Goal: Task Accomplishment & Management: Manage account settings

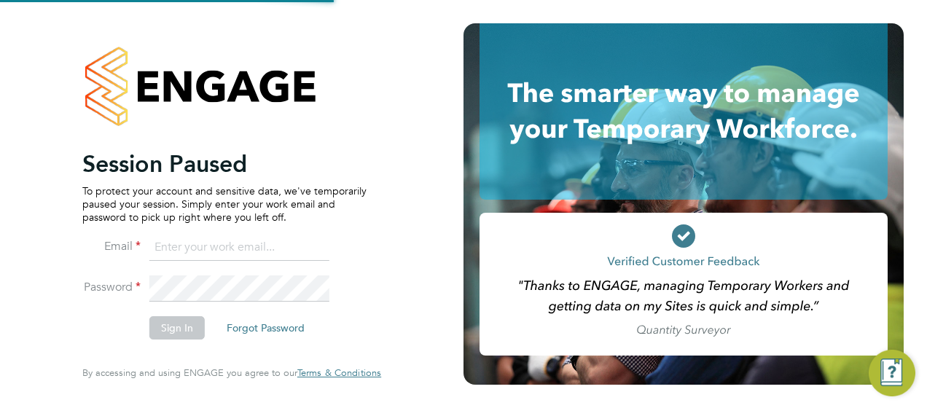
type input "[EMAIL_ADDRESS][PERSON_NAME][DOMAIN_NAME]"
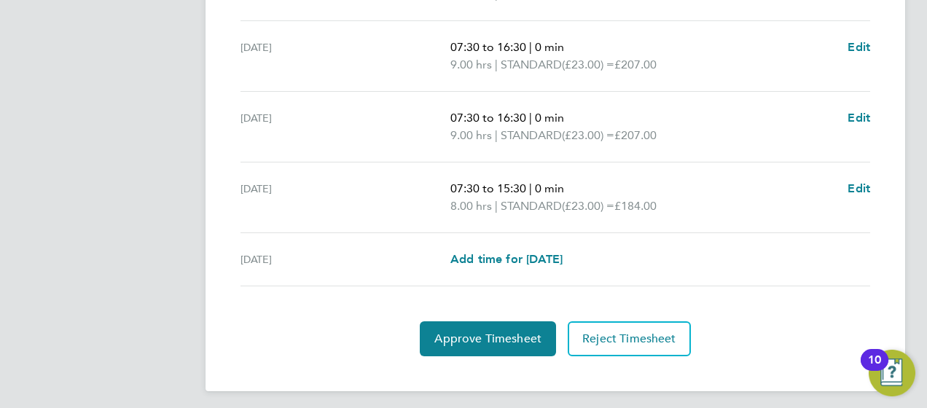
scroll to position [660, 0]
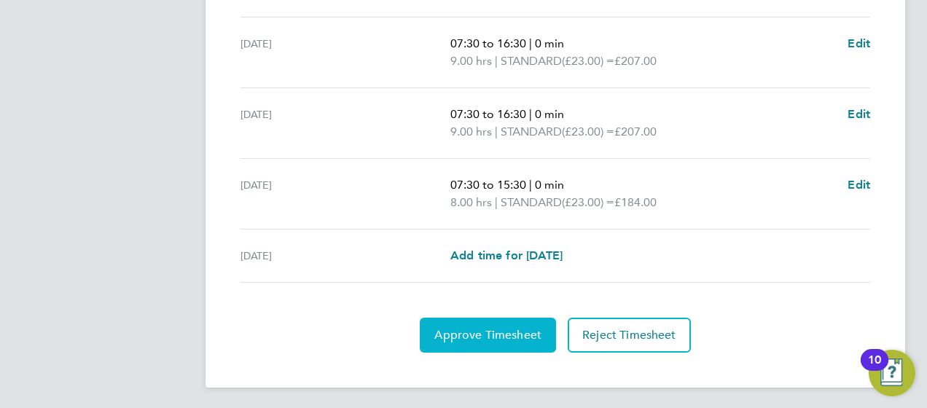
click at [507, 320] on button "Approve Timesheet" at bounding box center [488, 335] width 136 height 35
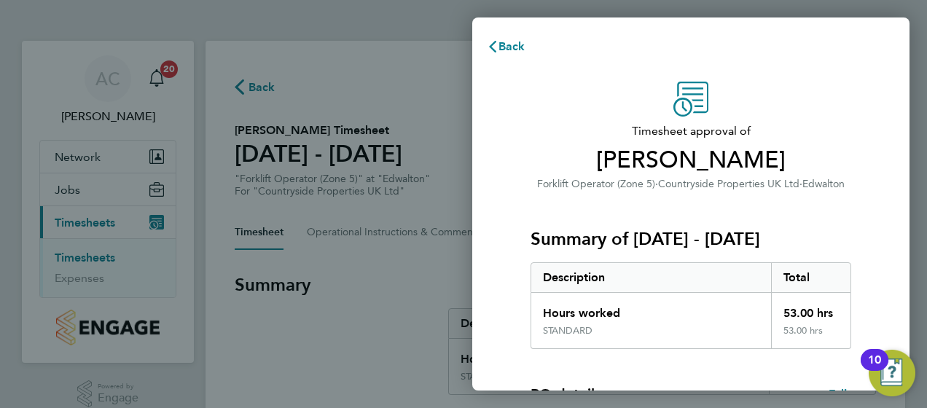
click at [877, 203] on div "Timesheet approval of David Moores Forklift Operator (Zone 5) · Countryside Pro…" at bounding box center [690, 372] width 437 height 617
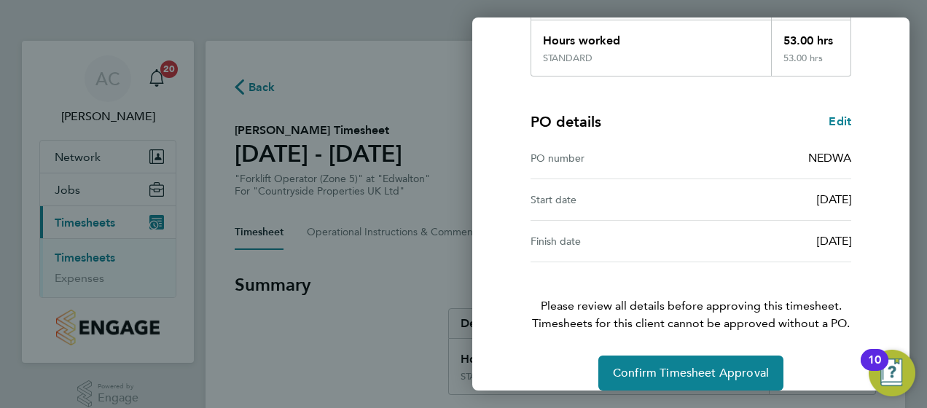
scroll to position [289, 0]
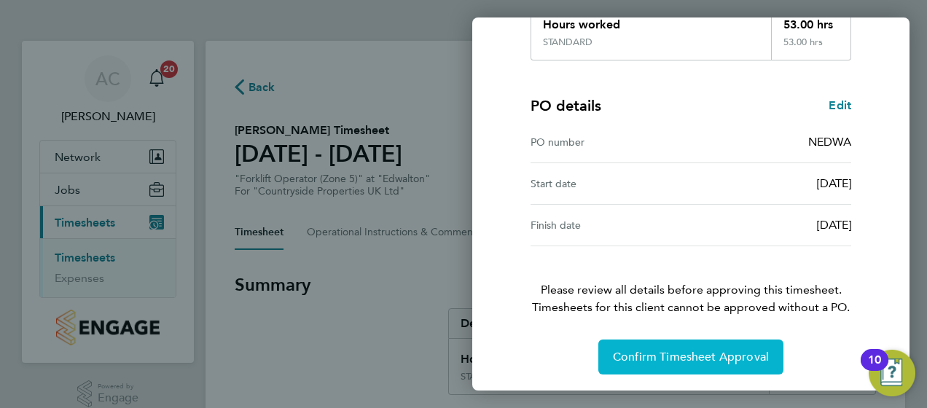
click at [646, 357] on span "Confirm Timesheet Approval" at bounding box center [691, 357] width 156 height 15
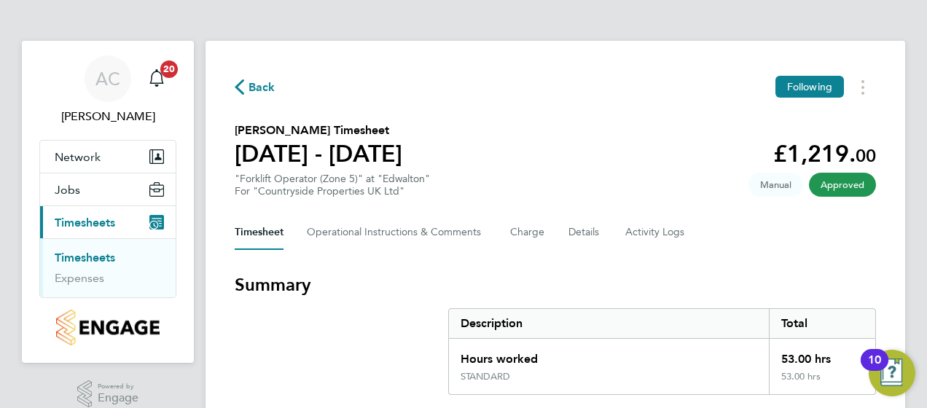
click at [84, 257] on link "Timesheets" at bounding box center [85, 258] width 60 height 14
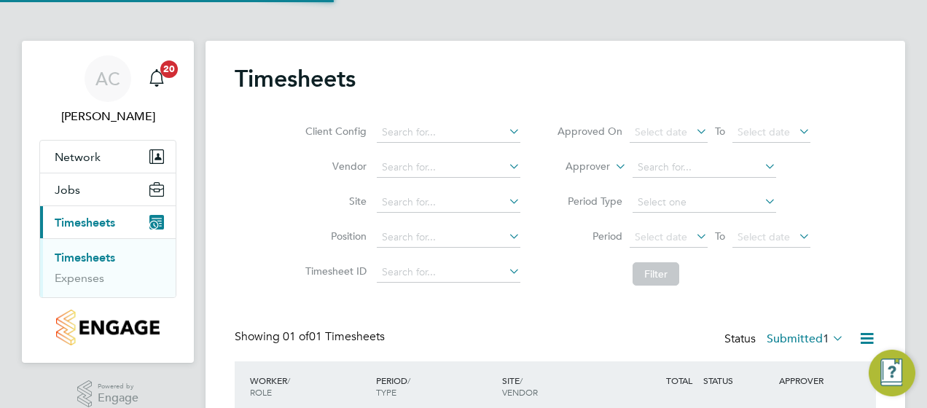
scroll to position [36, 126]
click at [545, 312] on div "Timesheets Client Config Vendor Site Position Timesheet ID Approved On Select d…" at bounding box center [555, 262] width 641 height 396
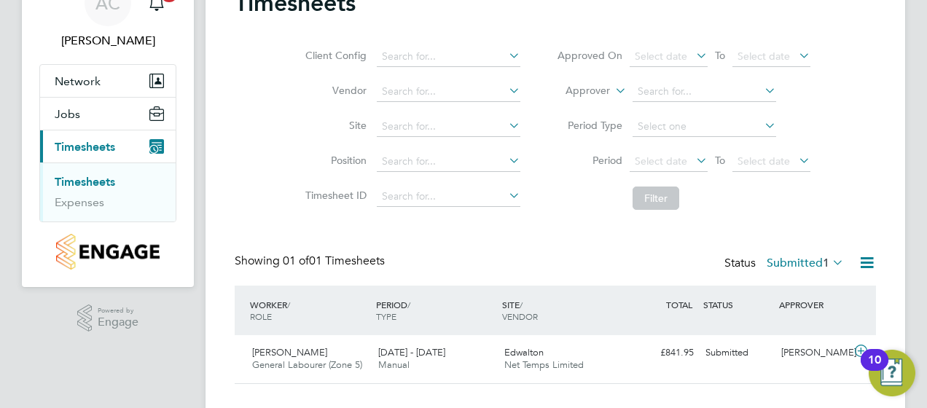
scroll to position [103, 0]
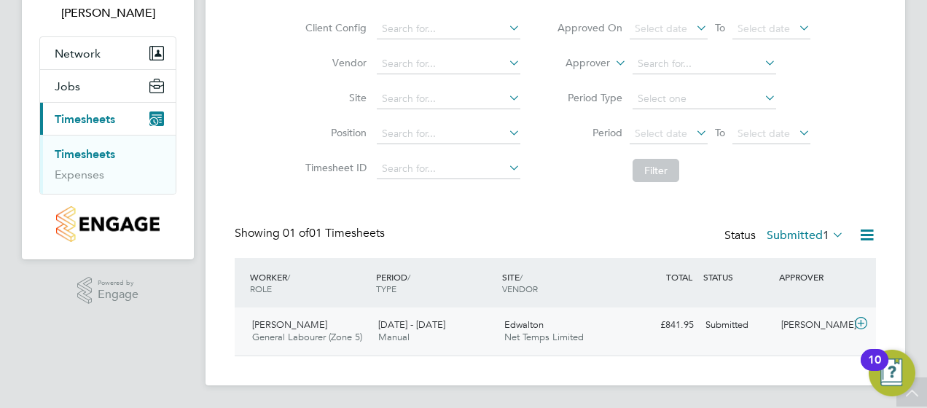
click at [600, 329] on div "Edwalton Net Temps Limited" at bounding box center [561, 331] width 126 height 36
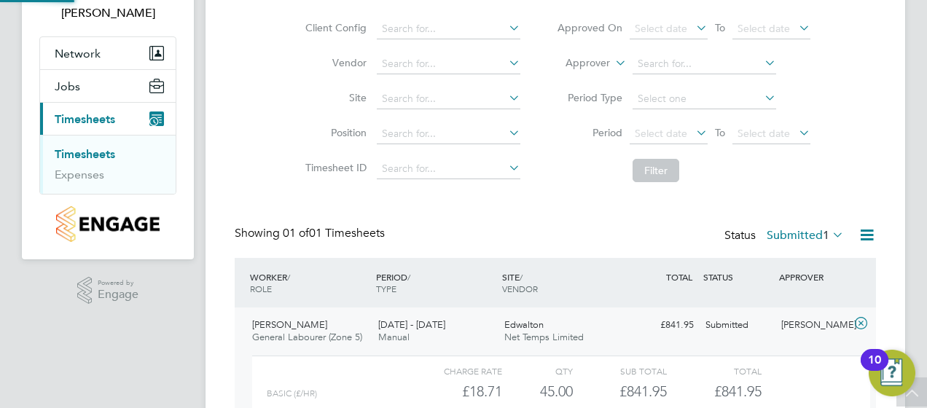
scroll to position [25, 142]
click at [895, 262] on div "Timesheets Client Config Vendor Site Position Timesheet ID Approved On Select d…" at bounding box center [556, 228] width 700 height 582
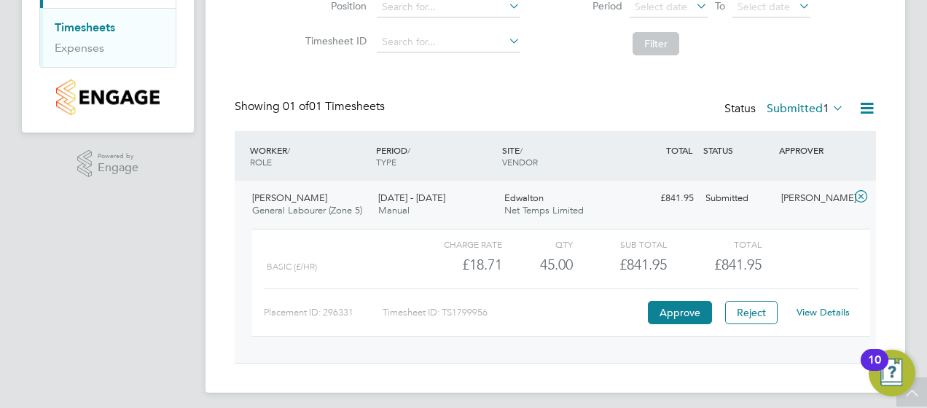
scroll to position [237, 0]
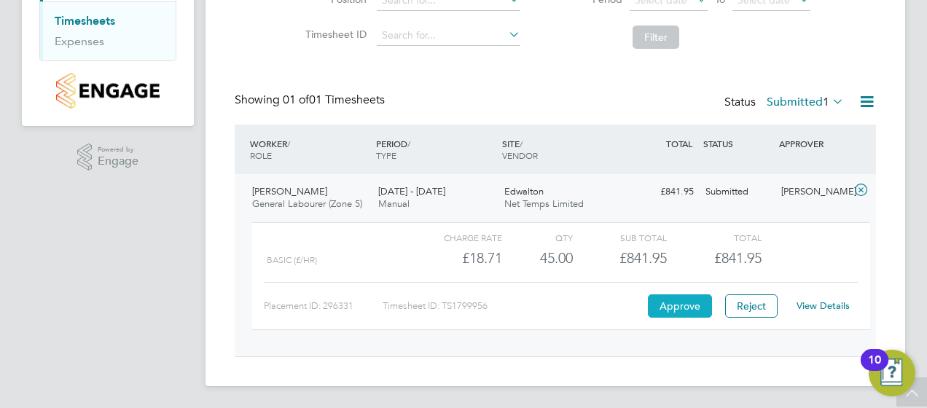
click at [677, 306] on button "Approve" at bounding box center [680, 305] width 64 height 23
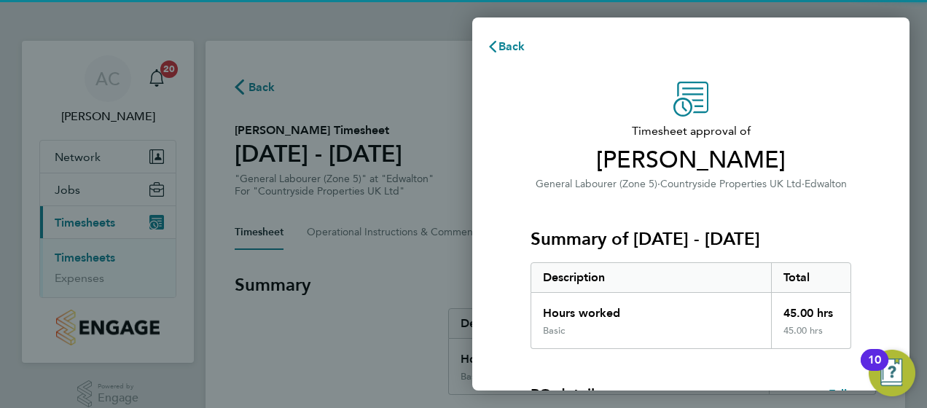
click at [879, 232] on div "Timesheet approval of Filip Targowski General Labourer (Zone 5) · Countryside P…" at bounding box center [690, 372] width 437 height 617
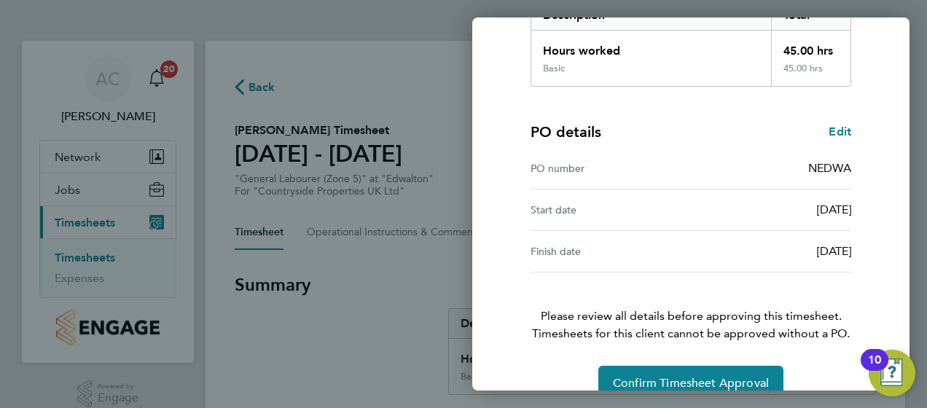
scroll to position [289, 0]
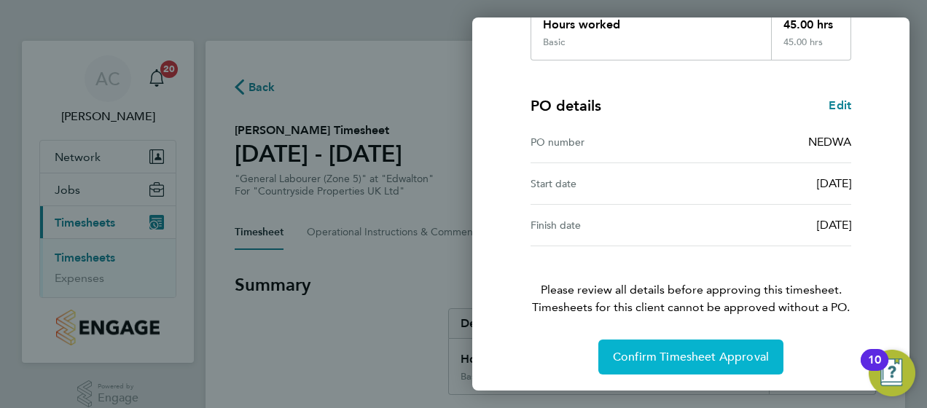
click at [701, 354] on span "Confirm Timesheet Approval" at bounding box center [691, 357] width 156 height 15
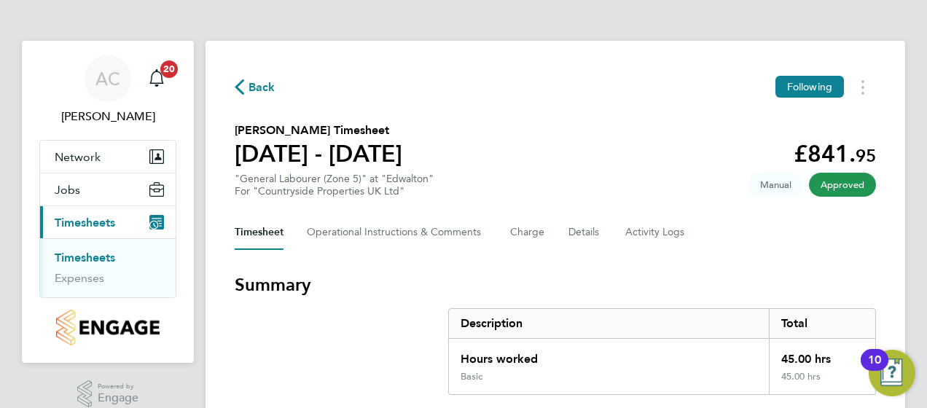
click at [154, 77] on icon "Main navigation" at bounding box center [156, 77] width 17 height 17
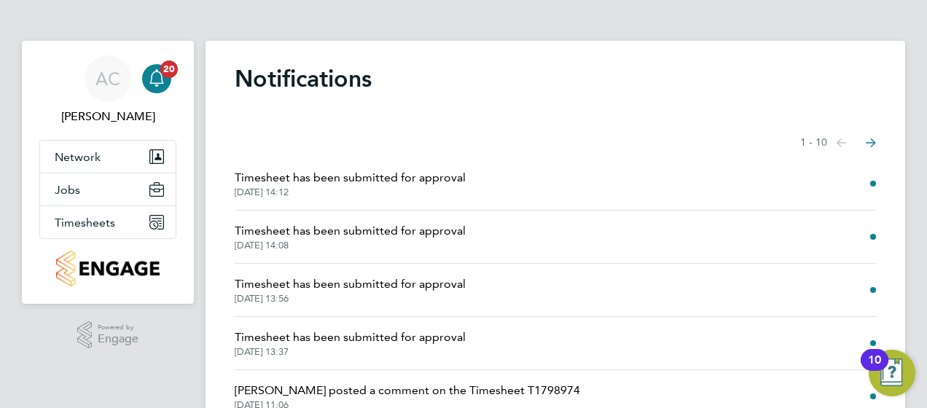
click at [762, 48] on div "Notifications Showing items 1 - 10 items Previous page Next page Timesheet has …" at bounding box center [556, 380] width 700 height 678
